Goal: Find specific page/section

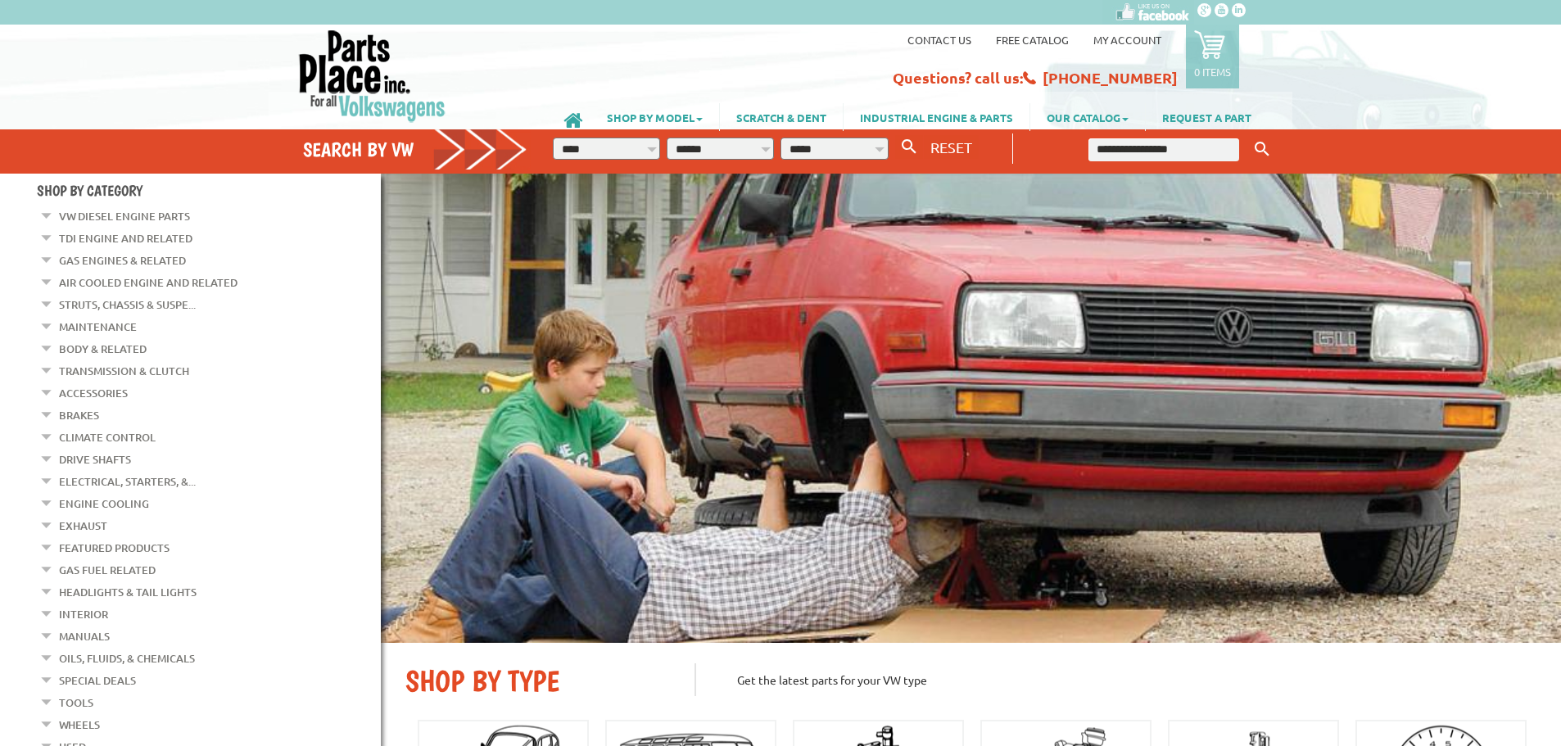
click at [1157, 151] on input "text" at bounding box center [1164, 149] width 151 height 23
click at [47, 470] on em at bounding box center [47, 477] width 16 height 17
click at [104, 582] on link "Fuse Box" at bounding box center [95, 592] width 51 height 21
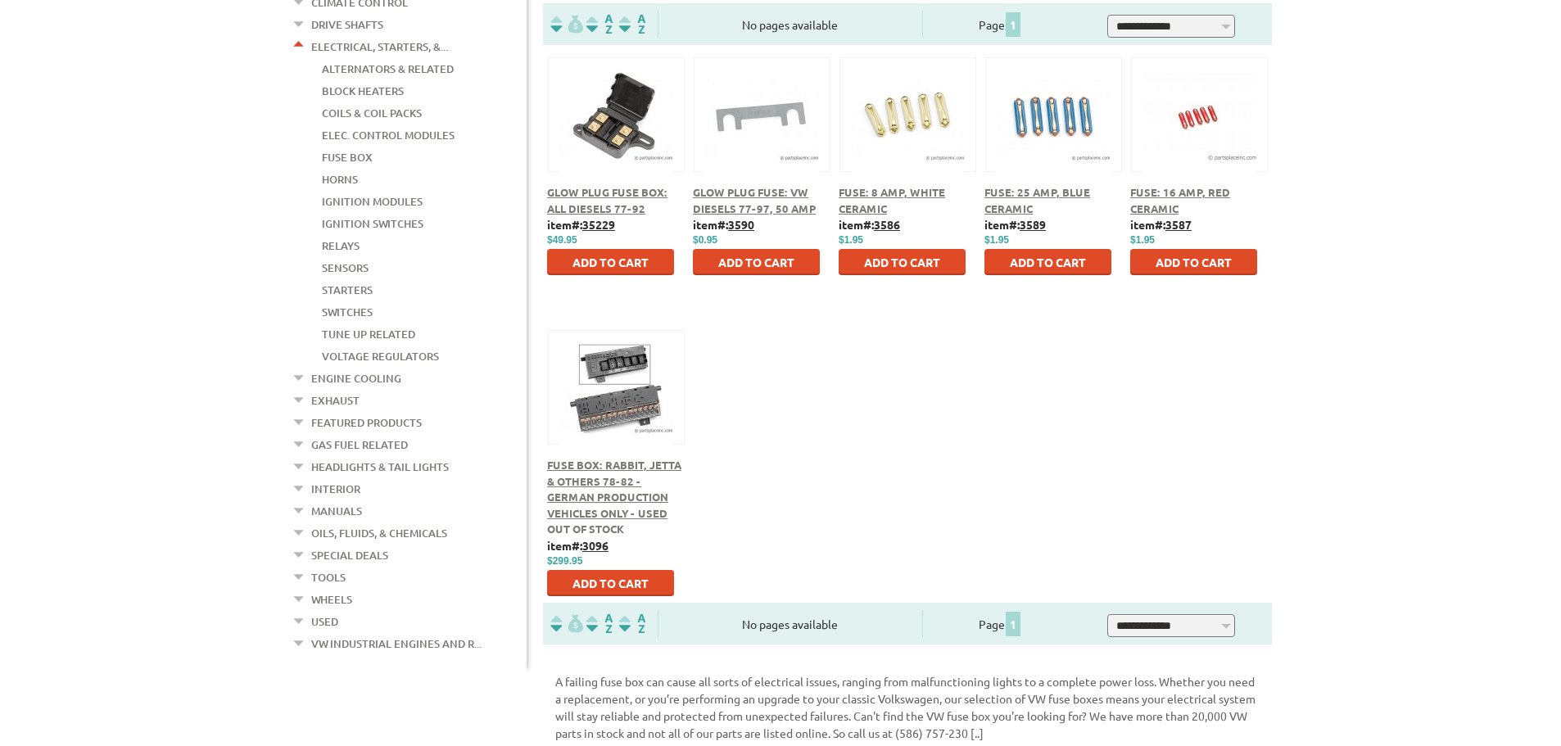
scroll to position [492, 0]
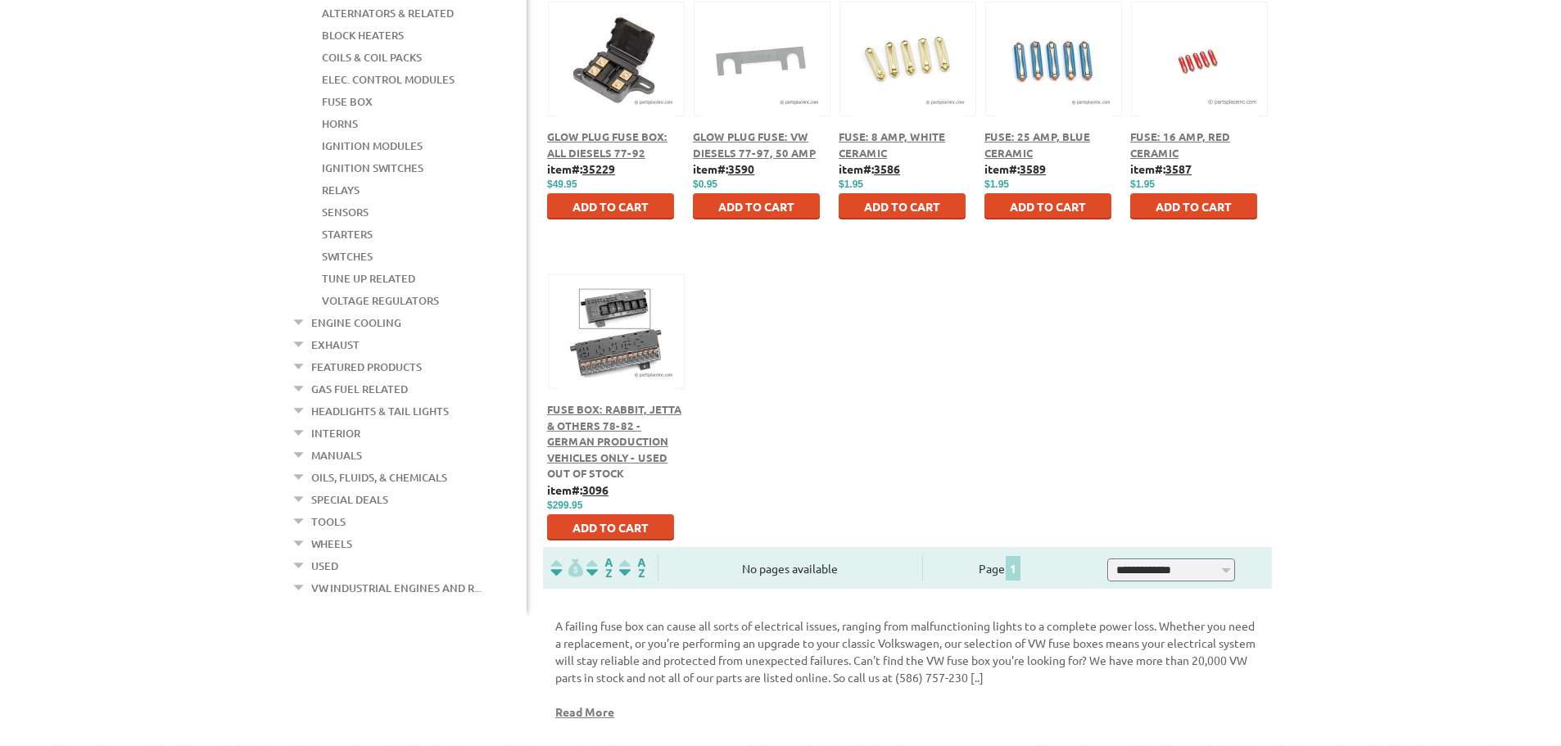
click at [609, 442] on span "Fuse Box: Rabbit, Jetta & Others 78-82 - German Production Vehicles Only - USED" at bounding box center [614, 433] width 134 height 62
